Goal: Transaction & Acquisition: Obtain resource

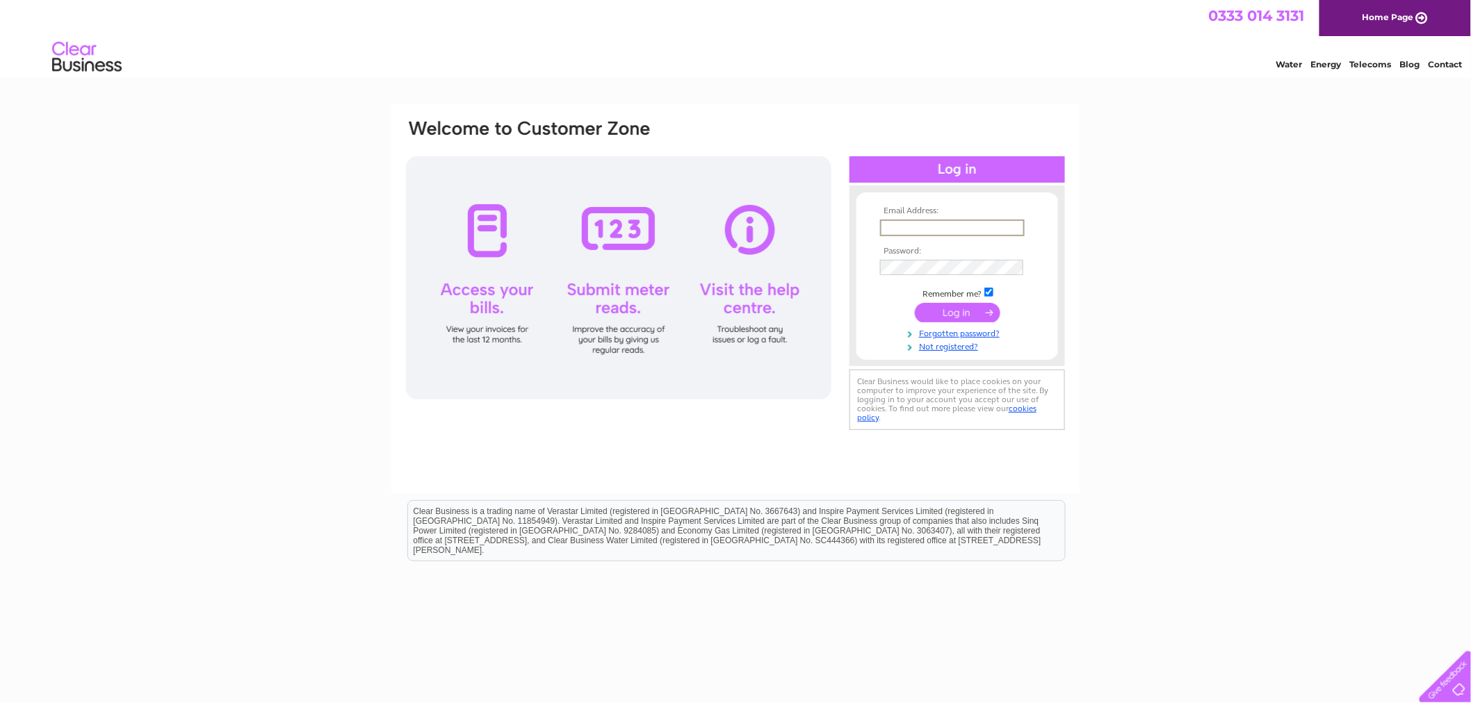
click at [966, 224] on input "text" at bounding box center [952, 228] width 145 height 17
click at [927, 228] on input "text" at bounding box center [951, 227] width 143 height 15
paste input "enquiries@gordonrural.org.uk"
type input "enquiries@gordonrural.org.uk"
click at [969, 306] on input "submit" at bounding box center [957, 311] width 85 height 19
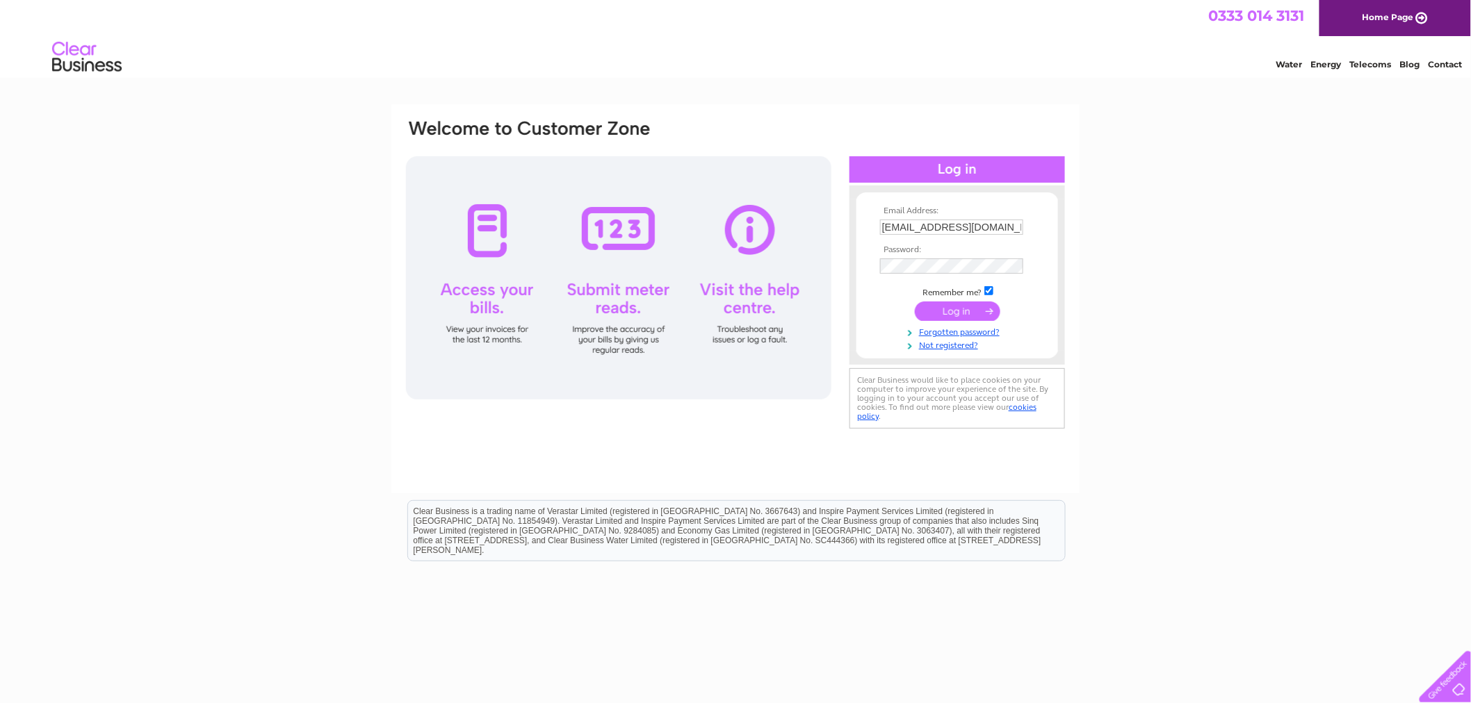
click at [970, 309] on input "submit" at bounding box center [957, 311] width 85 height 19
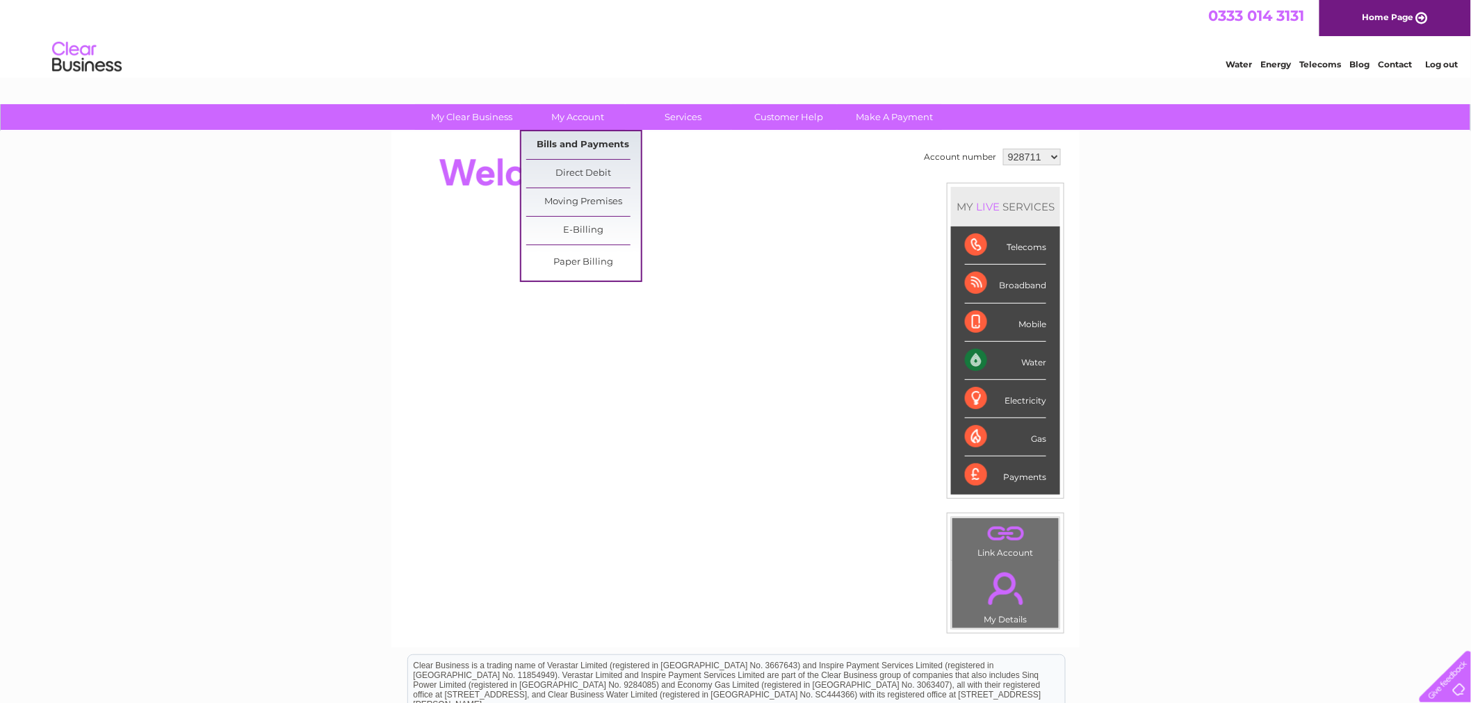
click at [595, 148] on link "Bills and Payments" at bounding box center [583, 145] width 115 height 28
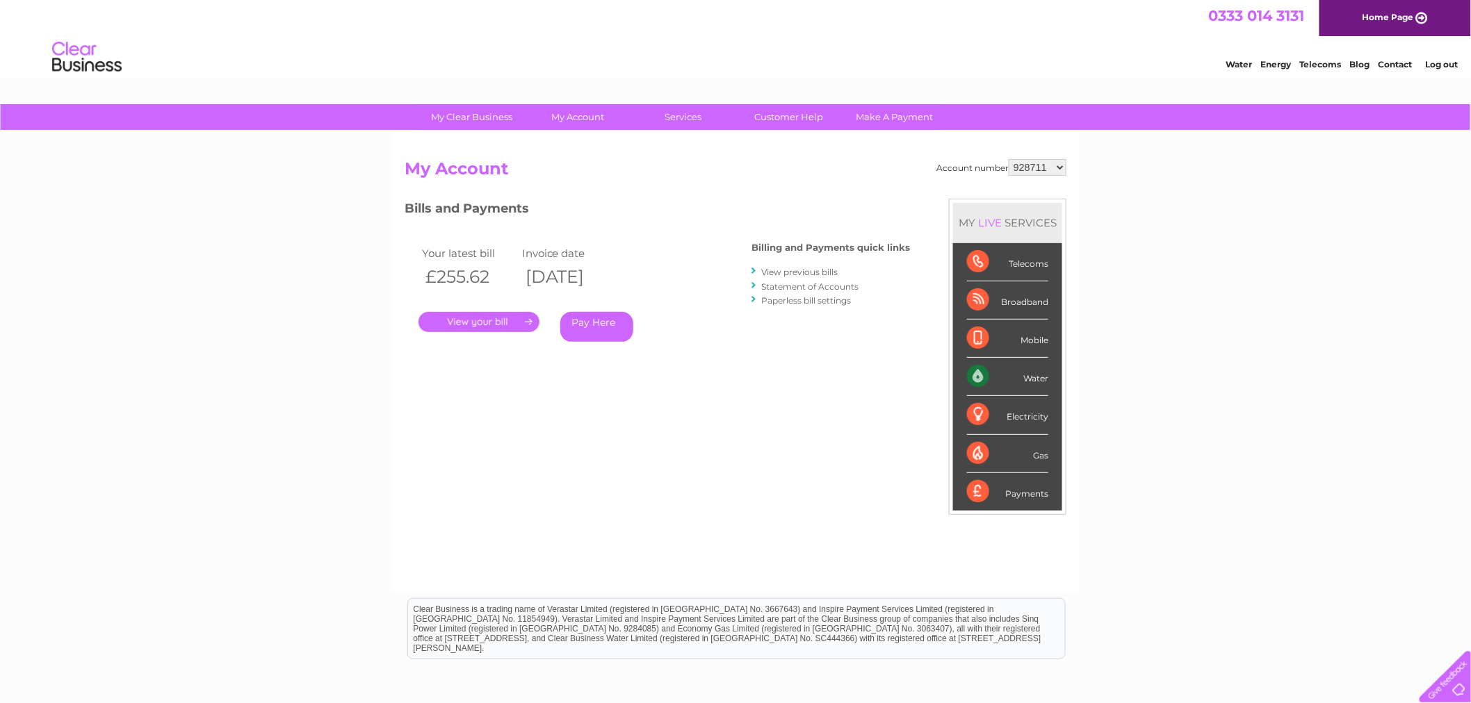
click at [1055, 161] on select "928711 1150045" at bounding box center [1037, 167] width 58 height 17
click at [800, 275] on link "View previous bills" at bounding box center [799, 272] width 76 height 10
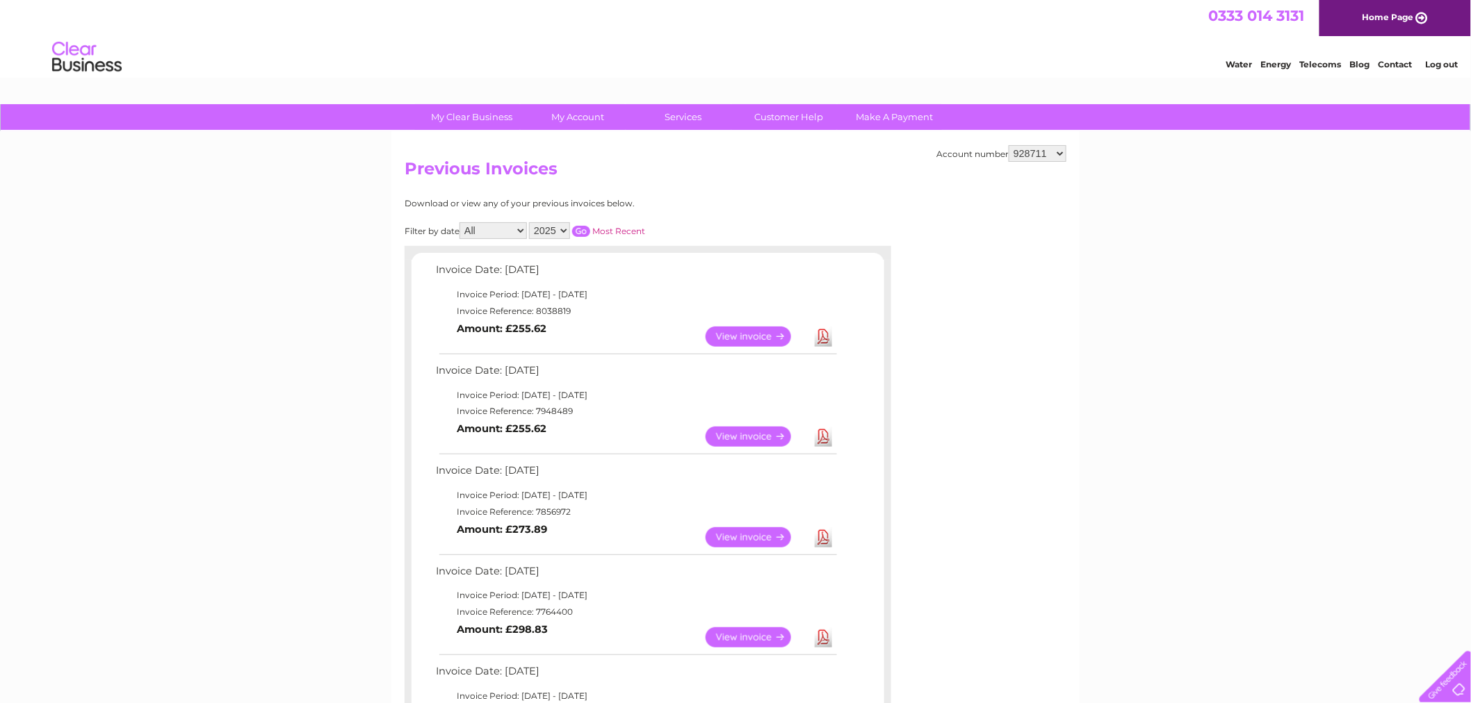
click at [744, 432] on link "View" at bounding box center [756, 437] width 102 height 20
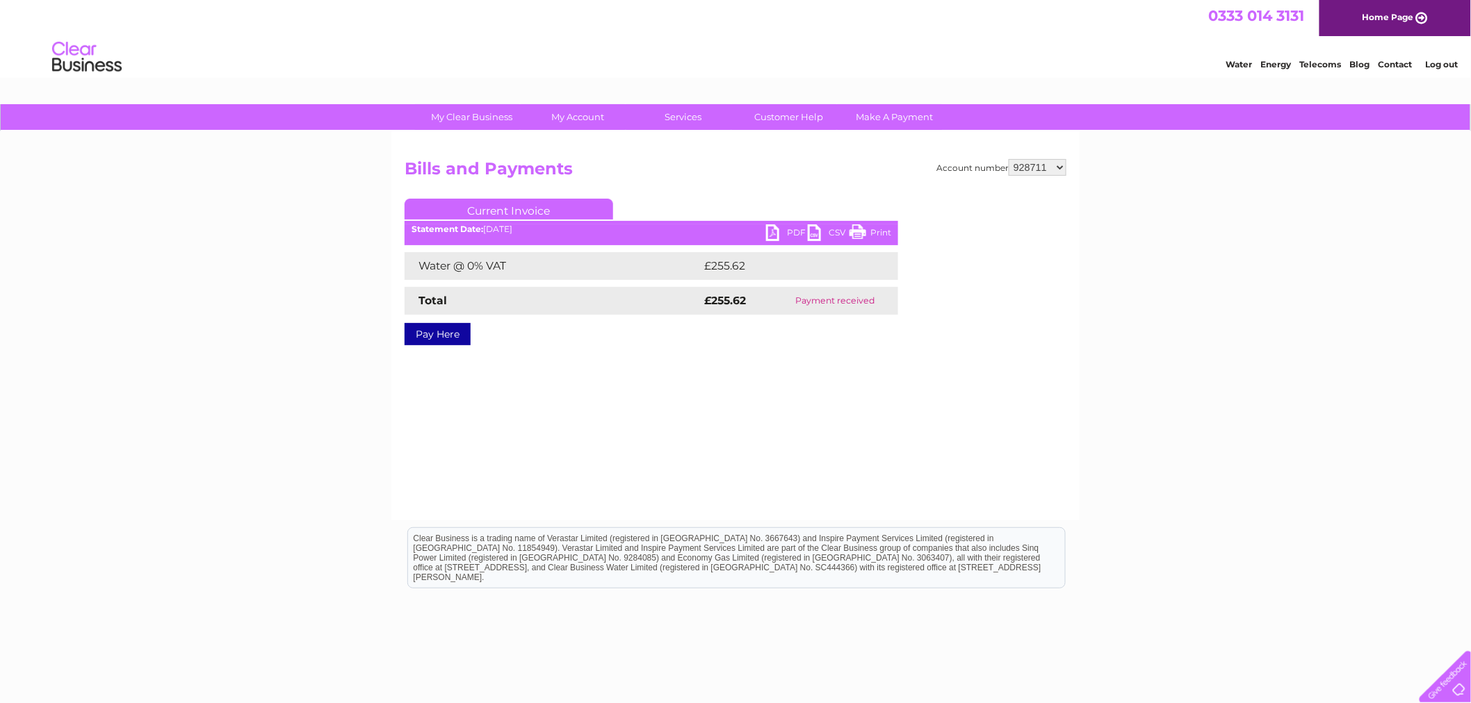
click at [873, 233] on link "Print" at bounding box center [870, 234] width 42 height 20
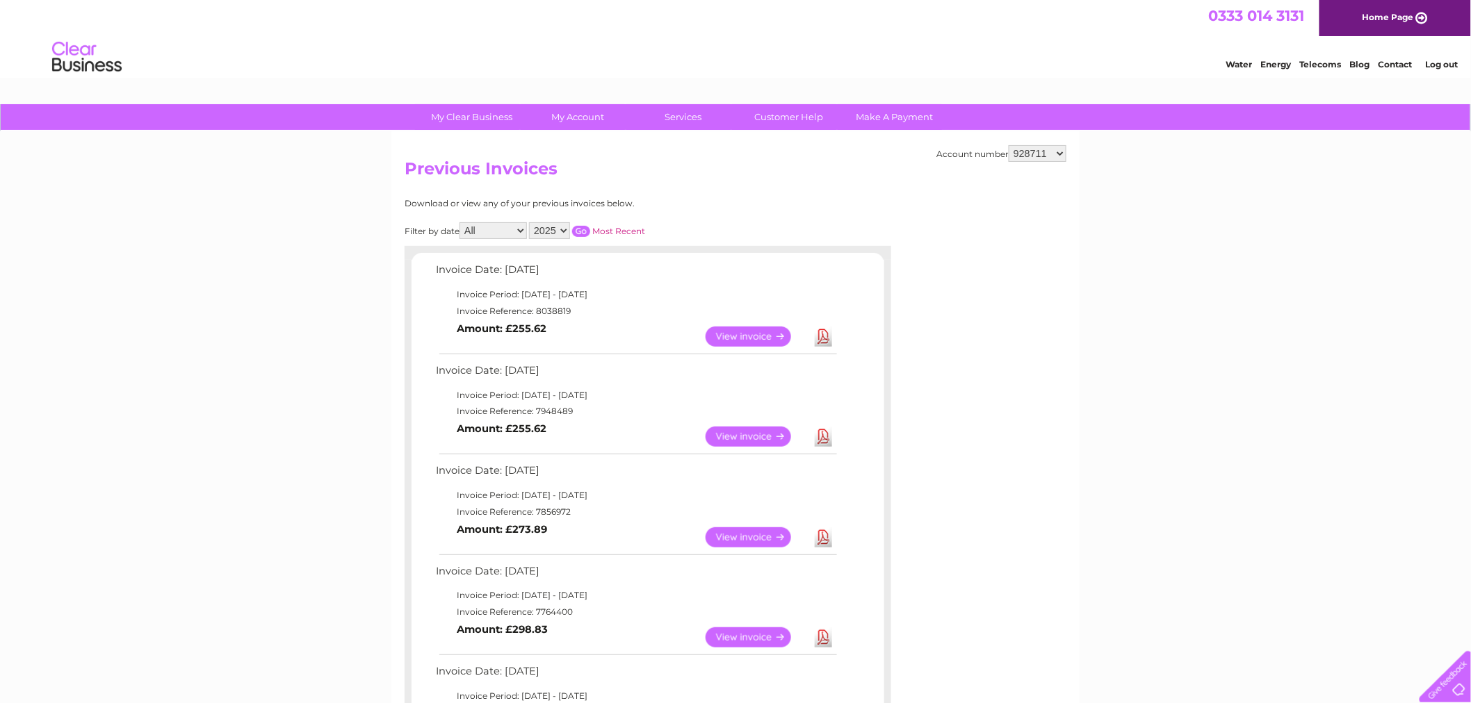
click at [820, 336] on link "Download" at bounding box center [822, 337] width 17 height 20
click at [767, 436] on link "View" at bounding box center [756, 437] width 102 height 20
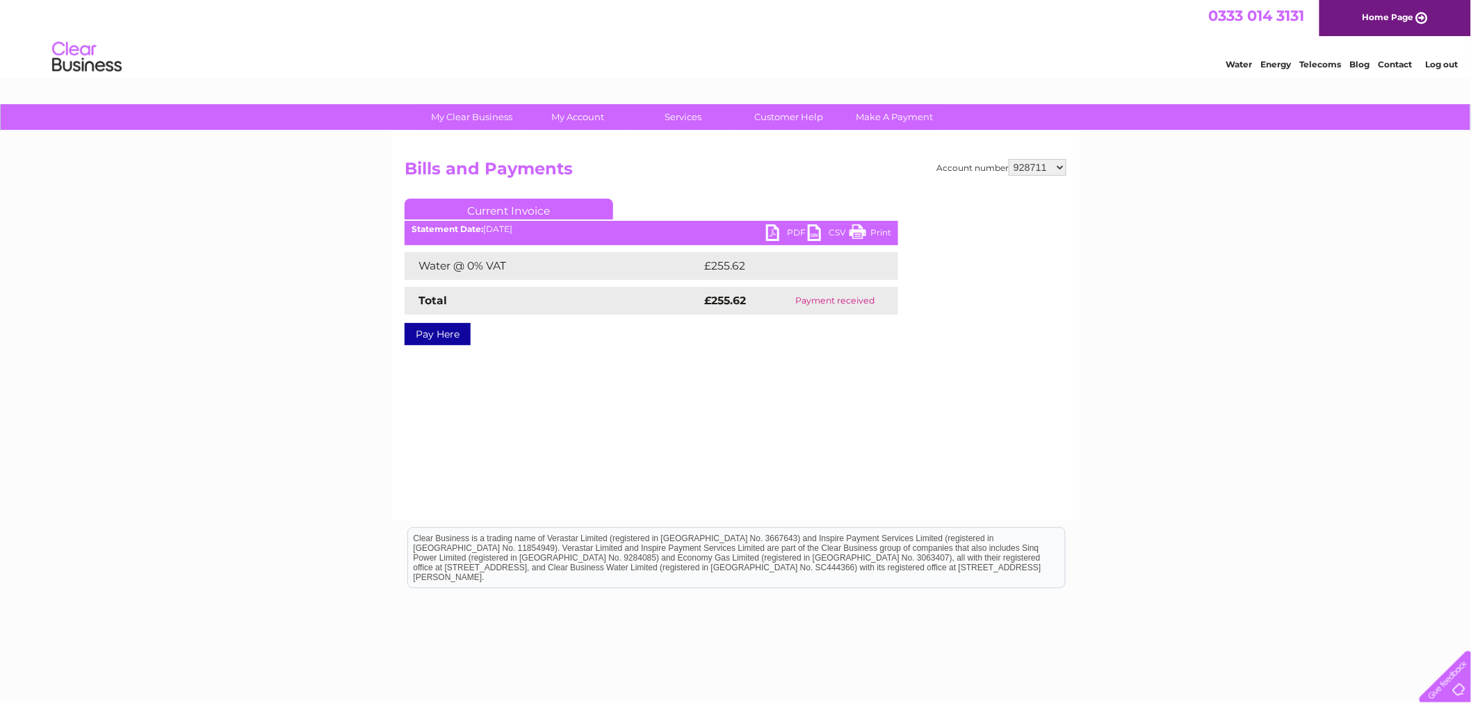
click at [858, 232] on link "Print" at bounding box center [870, 234] width 42 height 20
click at [776, 224] on link "PDF" at bounding box center [787, 234] width 42 height 20
click at [1055, 164] on select "928711 1150045" at bounding box center [1037, 167] width 58 height 17
select select "1150045"
click at [1009, 159] on select "928711 1150045" at bounding box center [1037, 167] width 58 height 17
